Goal: Information Seeking & Learning: Check status

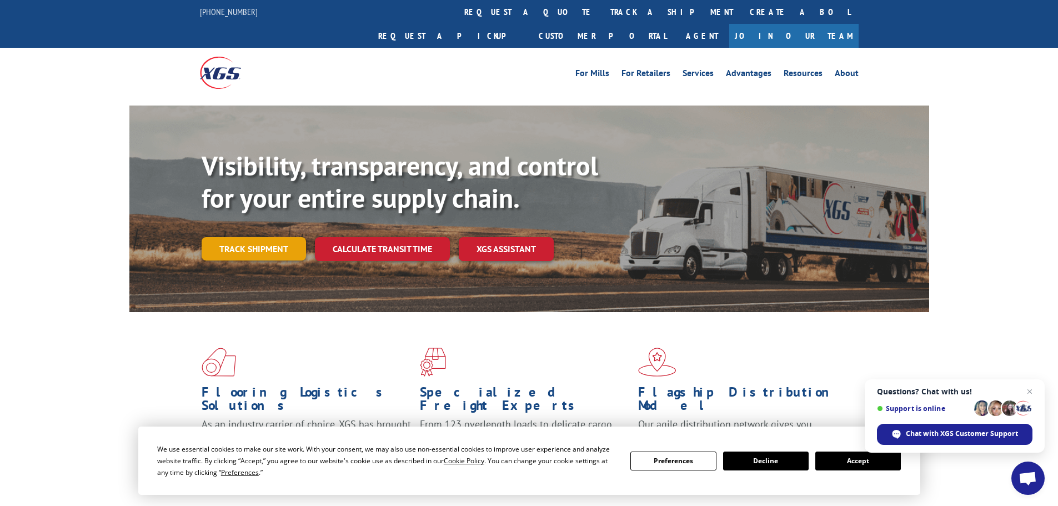
click at [268, 237] on link "Track shipment" at bounding box center [254, 248] width 104 height 23
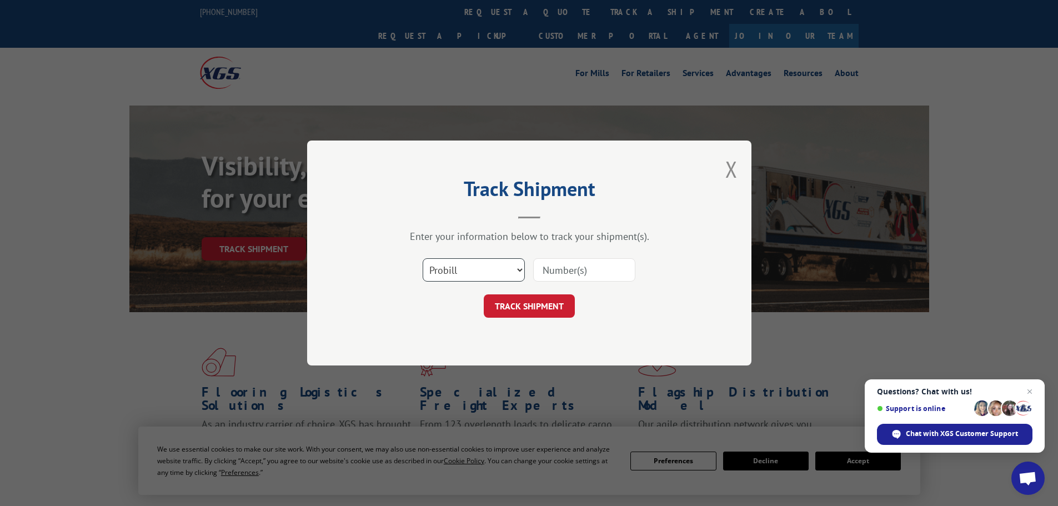
click at [485, 264] on select "Select category... Probill BOL PO" at bounding box center [474, 269] width 102 height 23
select select "po"
click at [423, 258] on select "Select category... Probill BOL PO" at bounding box center [474, 269] width 102 height 23
click at [584, 264] on input at bounding box center [584, 269] width 102 height 23
paste input "06514775"
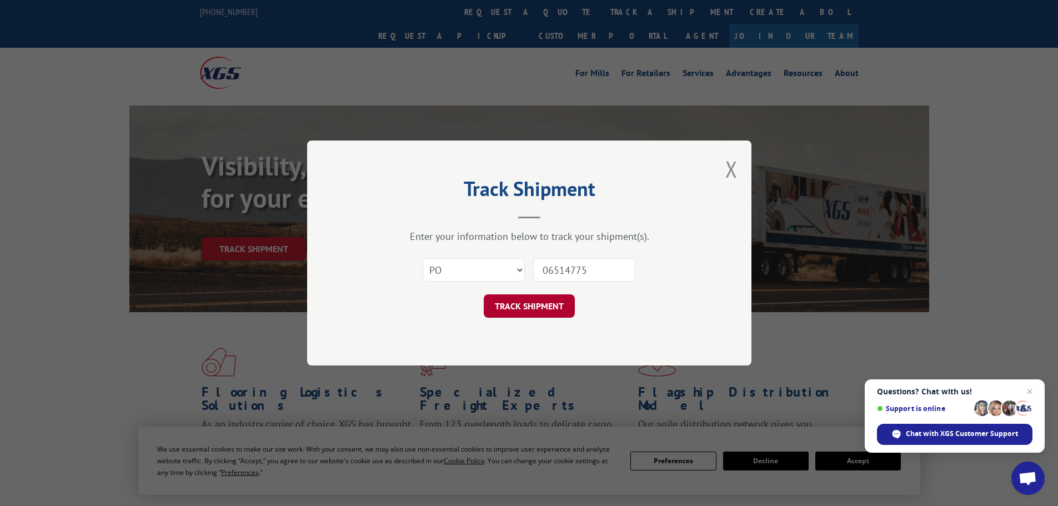
type input "06514775"
click at [518, 307] on button "TRACK SHIPMENT" at bounding box center [529, 305] width 91 height 23
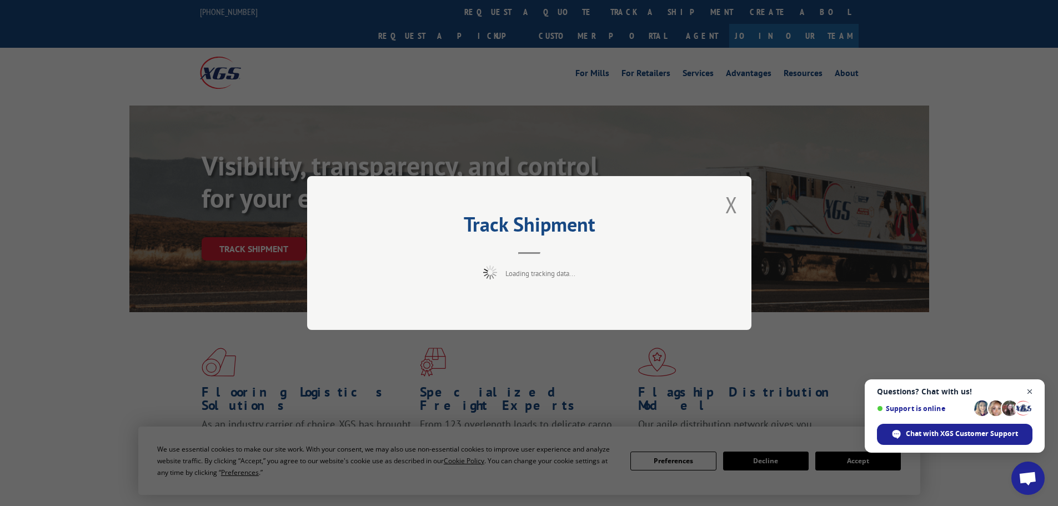
click at [1030, 396] on span "Open chat" at bounding box center [1030, 392] width 14 height 14
